Goal: Task Accomplishment & Management: Manage account settings

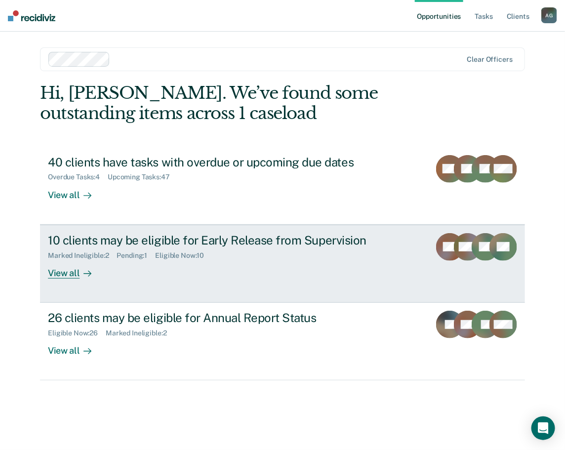
click at [70, 272] on div "View all" at bounding box center [75, 268] width 55 height 19
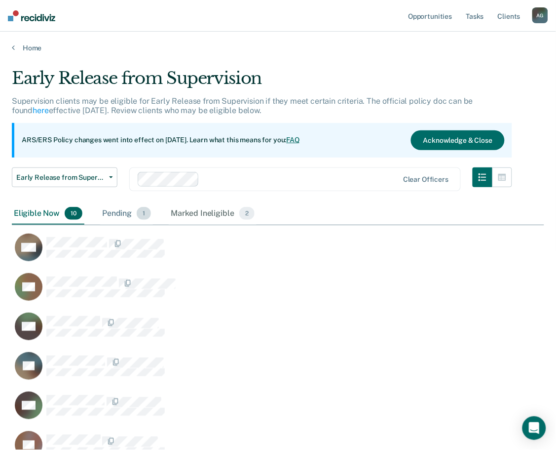
click at [103, 217] on div "Pending 1" at bounding box center [126, 214] width 53 height 22
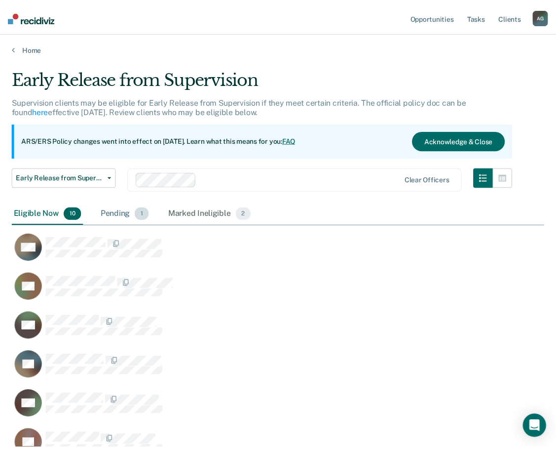
scroll to position [8, 8]
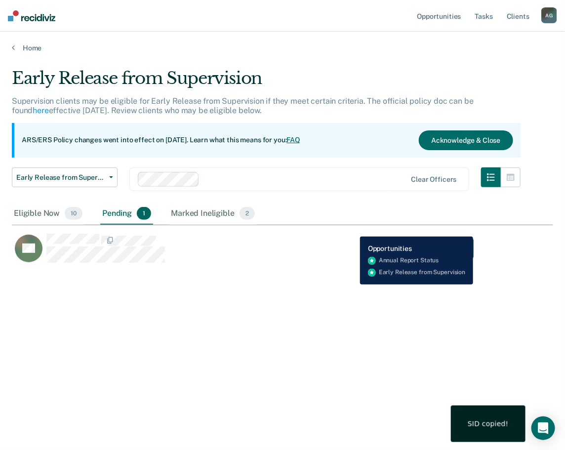
click at [416, 247] on button "Download Form" at bounding box center [440, 248] width 65 height 20
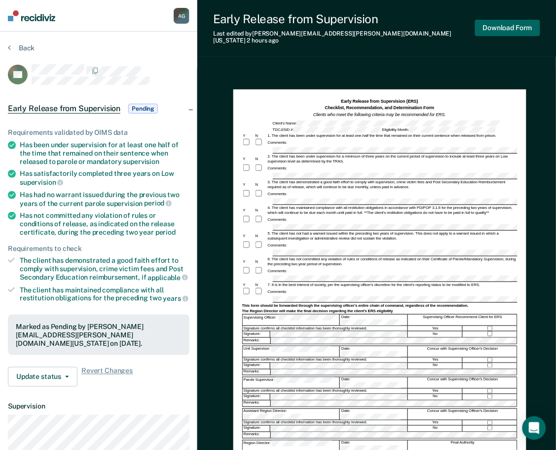
click at [487, 25] on button "Download Form" at bounding box center [507, 28] width 65 height 16
click at [70, 367] on button "Update status" at bounding box center [43, 377] width 70 height 20
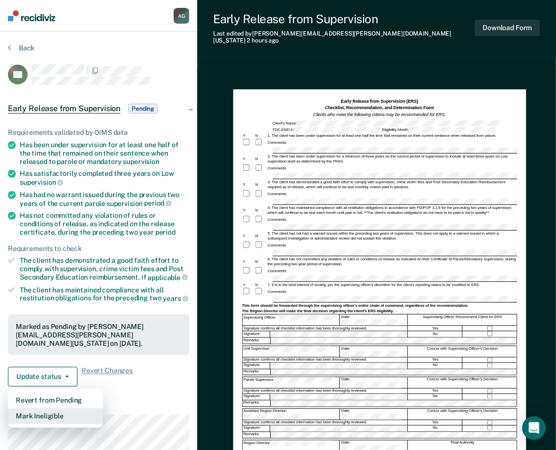
click at [61, 408] on button "Mark Ineligible" at bounding box center [55, 416] width 95 height 16
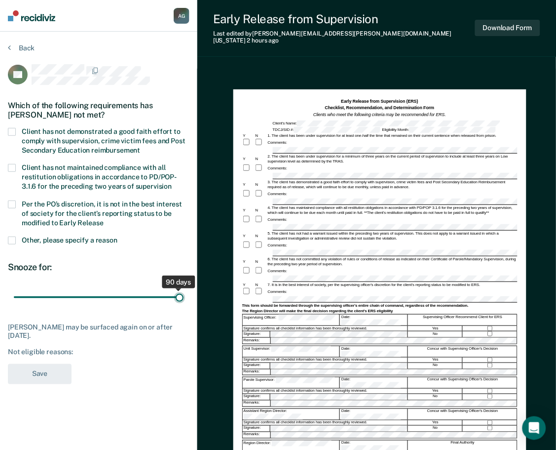
drag, startPoint x: 73, startPoint y: 295, endPoint x: 225, endPoint y: 303, distance: 152.7
type input "90"
click at [184, 303] on input "range" at bounding box center [99, 296] width 170 height 17
click at [14, 240] on span at bounding box center [12, 240] width 8 height 8
click at [117, 236] on input "Other, please specify a reason" at bounding box center [117, 236] width 0 height 0
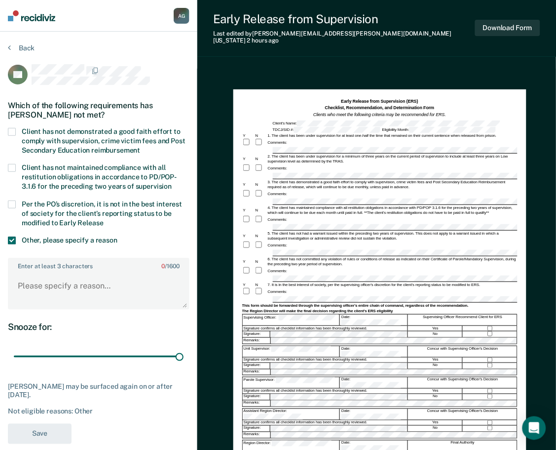
click at [15, 201] on span at bounding box center [12, 204] width 8 height 8
click at [104, 219] on input "Per the PO’s discretion, it is not in the best interest of society for the clie…" at bounding box center [104, 219] width 0 height 0
drag, startPoint x: 56, startPoint y: 288, endPoint x: 57, endPoint y: 282, distance: 6.1
click at [57, 282] on textarea "Enter at least 3 characters 0 / 1600" at bounding box center [99, 290] width 180 height 37
type textarea "IO is murder"
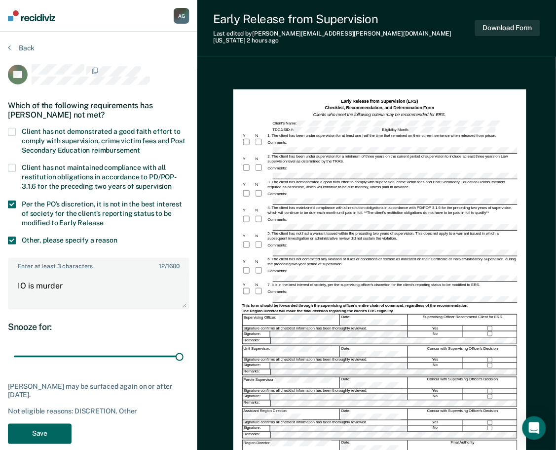
click at [49, 426] on button "Save" at bounding box center [40, 434] width 64 height 20
